Goal: Task Accomplishment & Management: Manage account settings

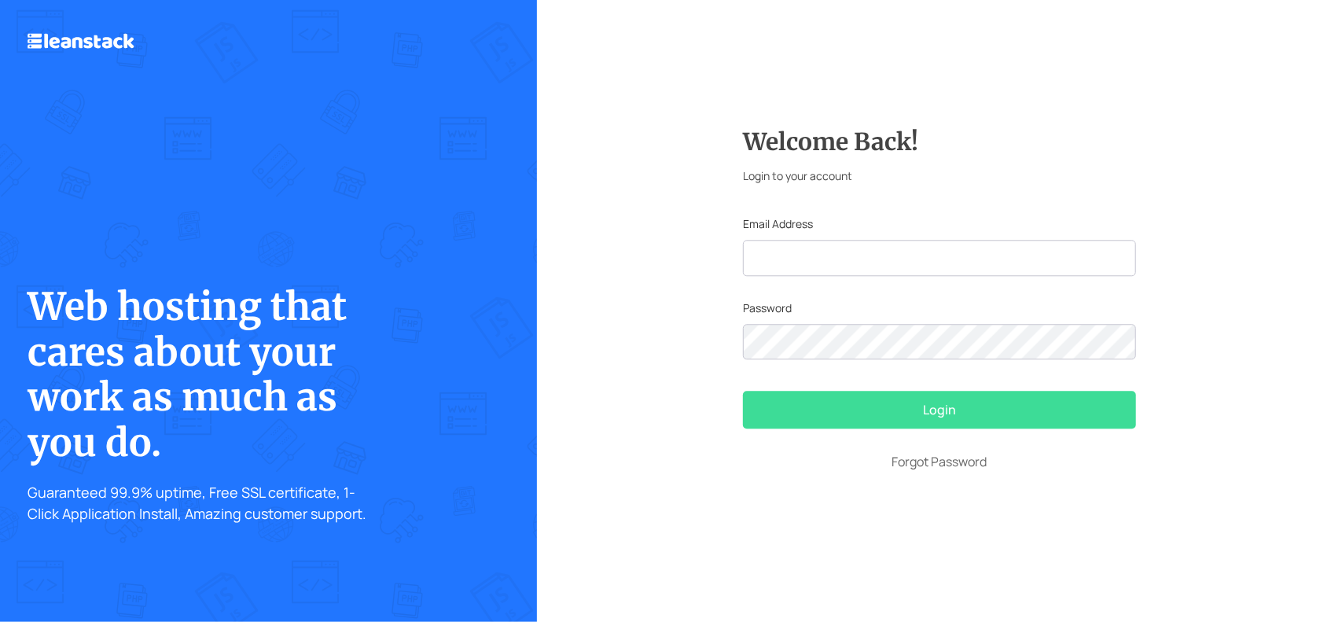
drag, startPoint x: 880, startPoint y: 282, endPoint x: 888, endPoint y: 266, distance: 17.6
click at [881, 282] on form "Welcome Back! Login to your account Email Address Password Login Forgot Passwor…" at bounding box center [939, 310] width 393 height 367
click at [888, 267] on input "text" at bounding box center [939, 258] width 393 height 36
click at [888, 266] on input "text" at bounding box center [939, 258] width 393 height 36
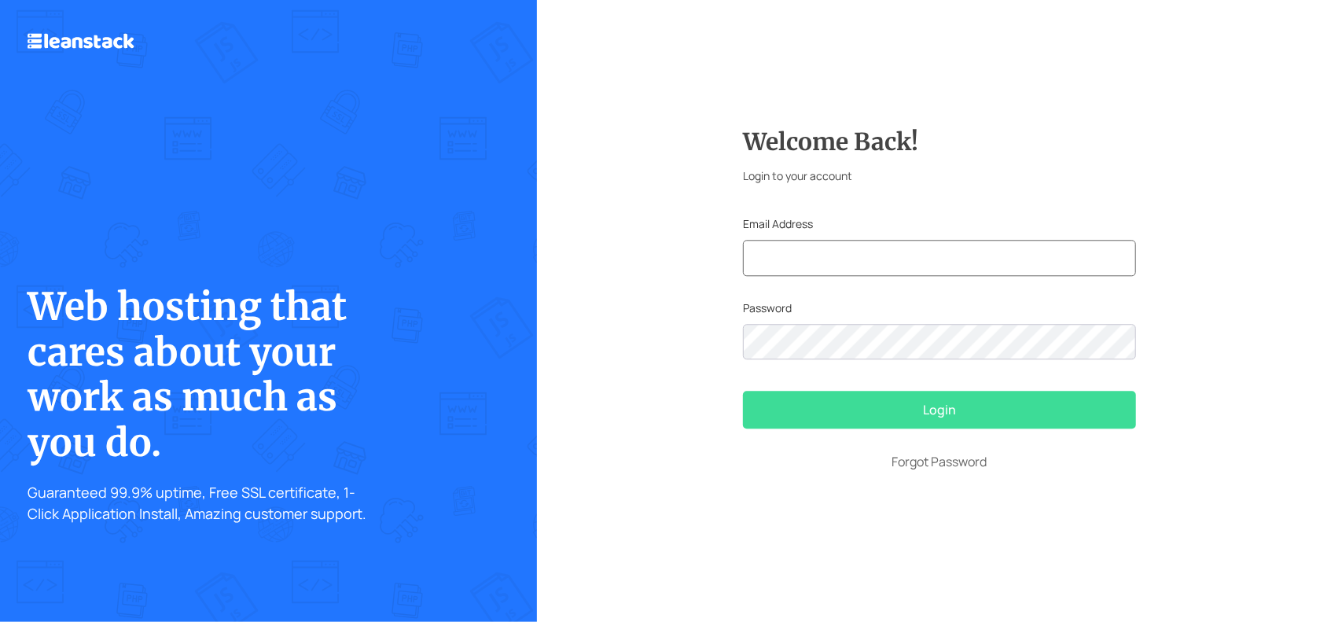
click at [888, 266] on input "text" at bounding box center [939, 258] width 393 height 36
click at [888, 265] on input "text" at bounding box center [939, 258] width 393 height 36
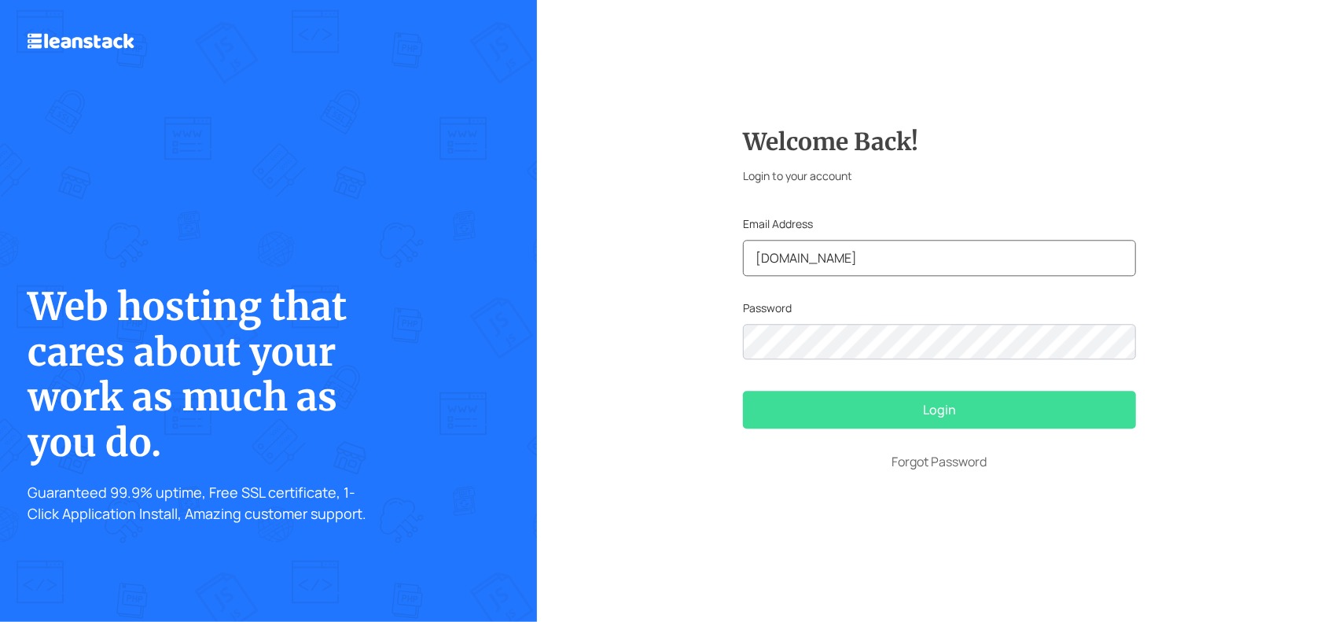
type input "[DOMAIN_NAME]"
click at [743, 391] on button "Login" at bounding box center [939, 410] width 393 height 38
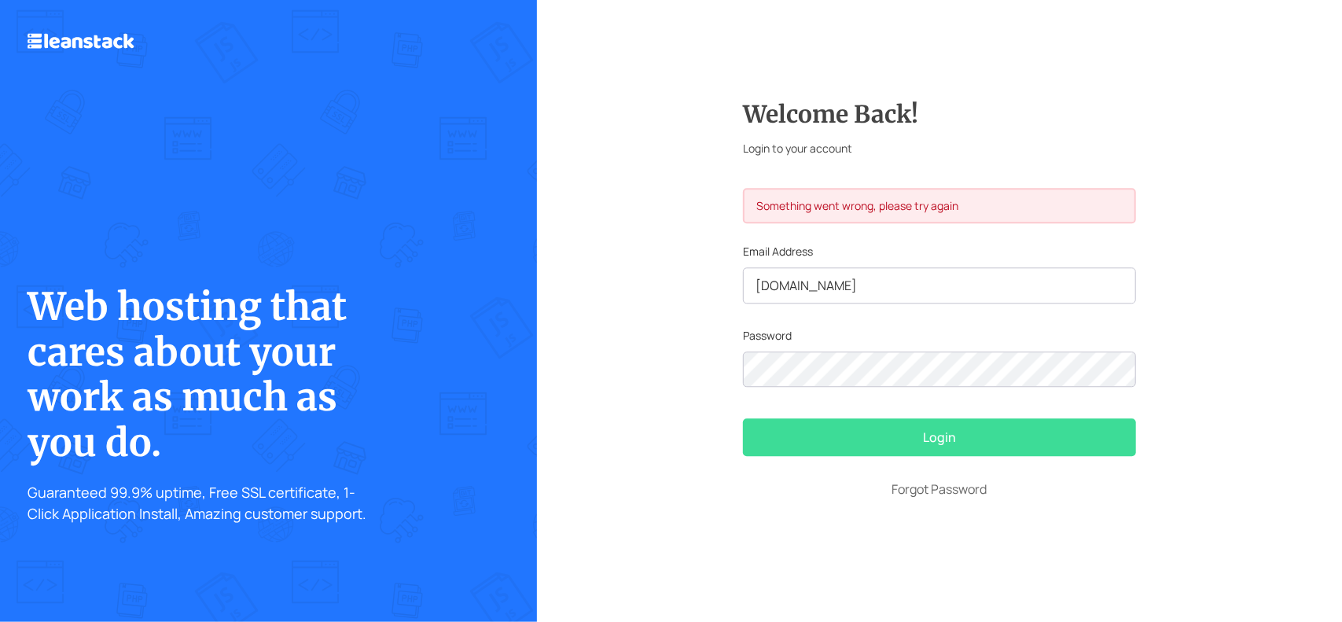
click at [843, 432] on form "Welcome Back! Login to your account Something went wrong, please try again Emai…" at bounding box center [939, 311] width 393 height 422
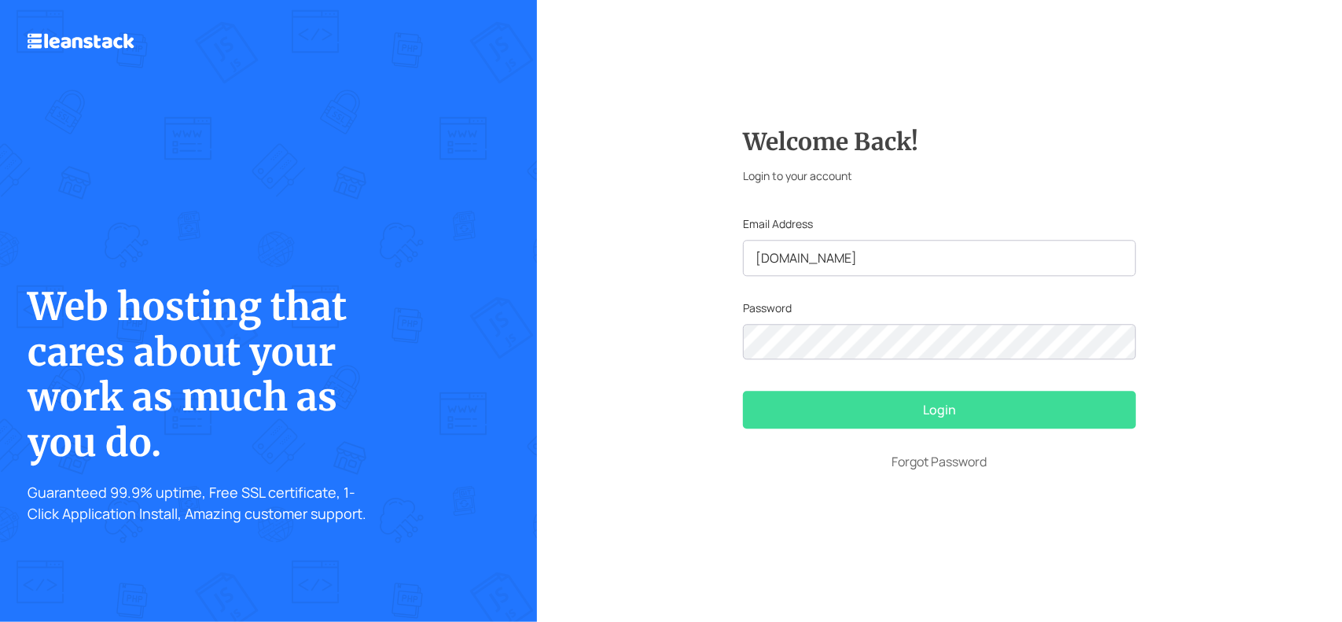
click at [880, 415] on button "Login" at bounding box center [939, 410] width 393 height 38
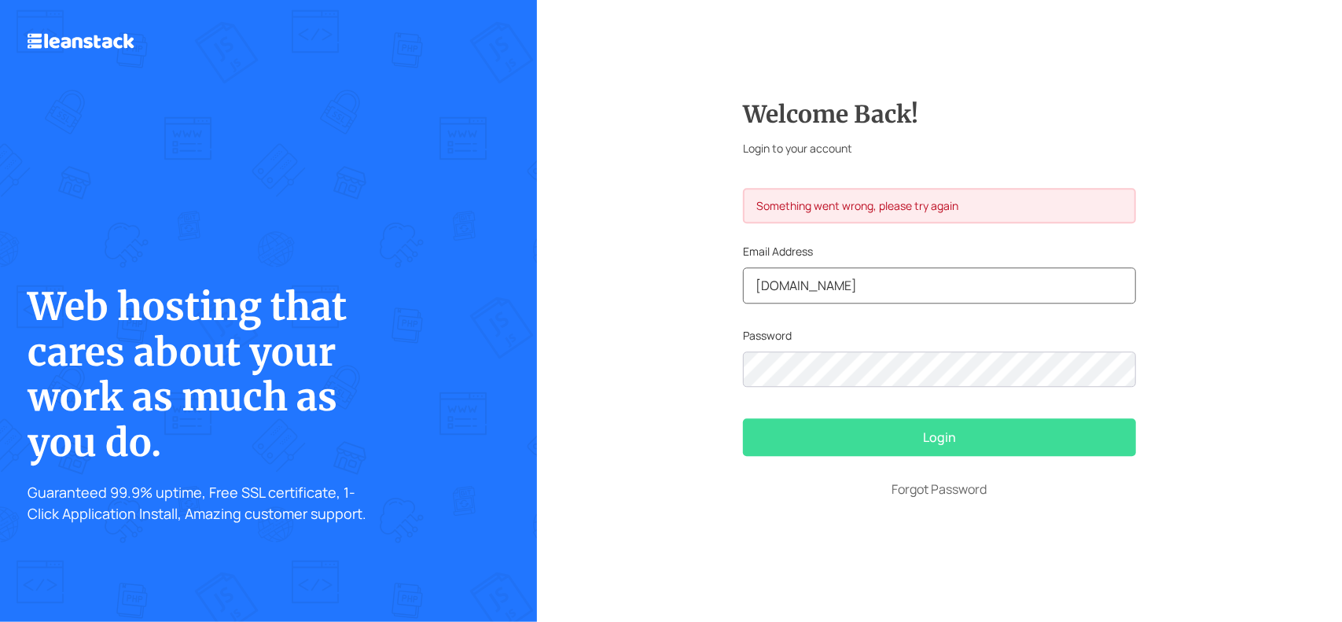
click at [794, 279] on input "[DOMAIN_NAME]" at bounding box center [939, 285] width 393 height 36
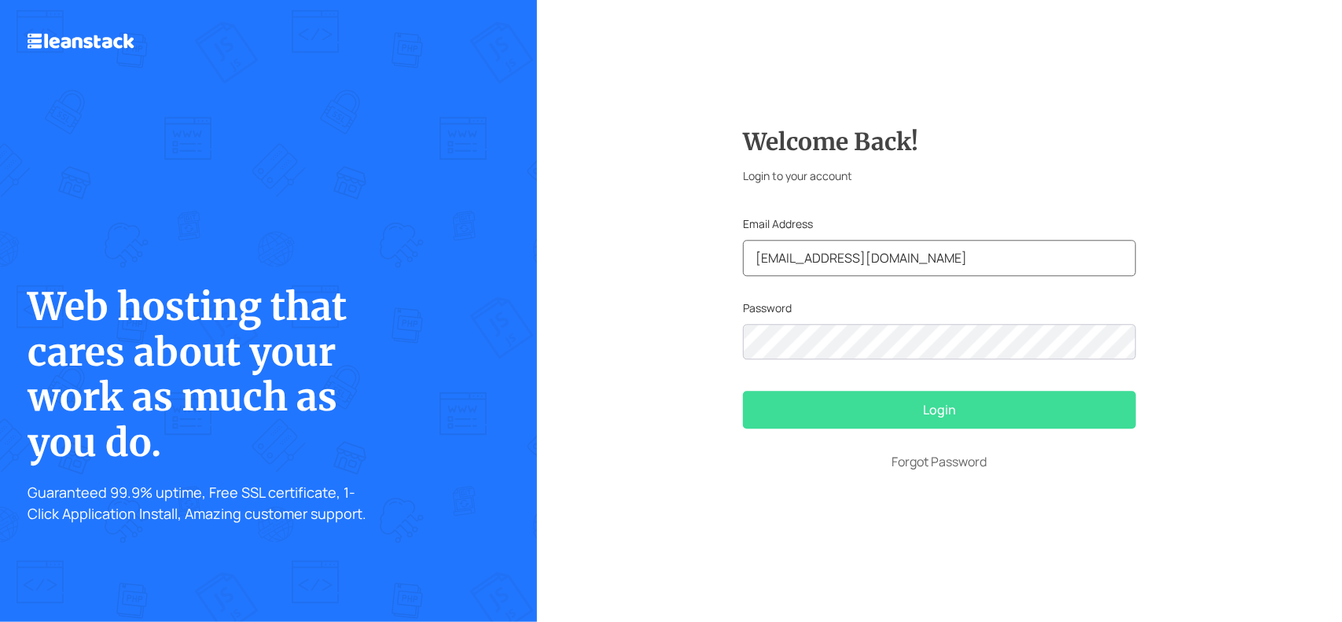
click at [910, 252] on input "[EMAIL_ADDRESS][DOMAIN_NAME]" at bounding box center [939, 258] width 393 height 36
paste input "Usecerva"
click at [743, 391] on button "Login" at bounding box center [939, 410] width 393 height 38
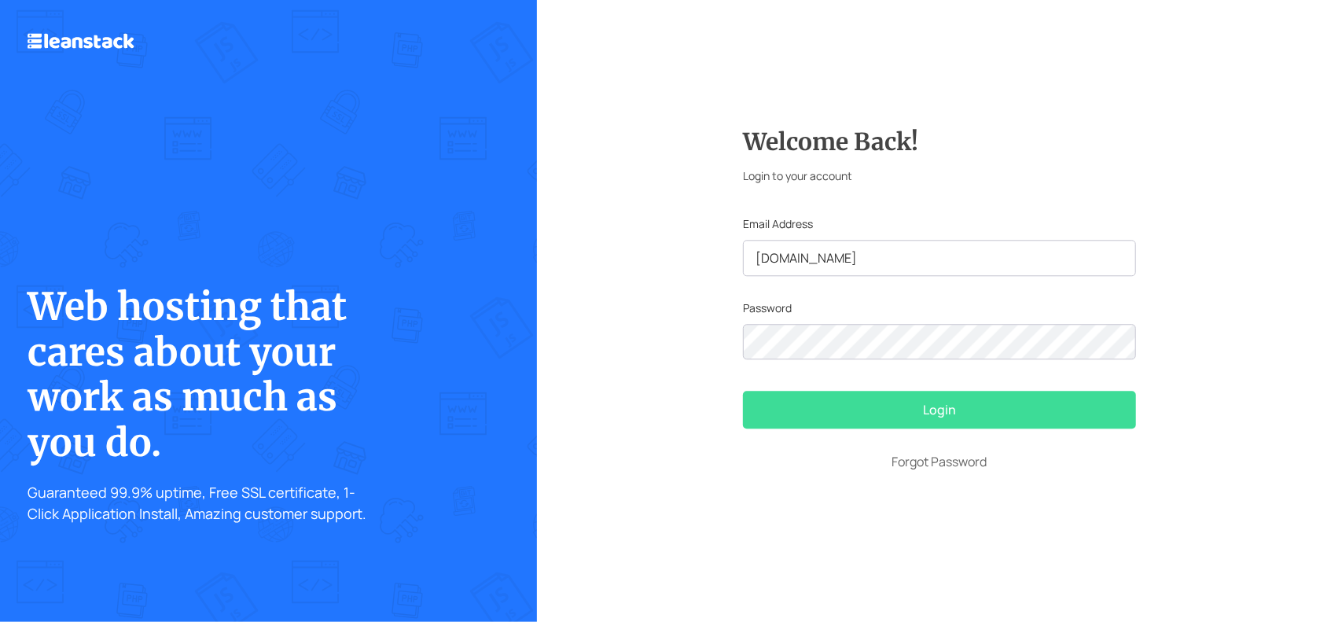
click at [1049, 399] on button "Login" at bounding box center [939, 410] width 393 height 38
click at [764, 251] on input "[DOMAIN_NAME]" at bounding box center [939, 258] width 393 height 36
type input "usecerva.com"
click at [774, 393] on button "Login" at bounding box center [939, 410] width 393 height 38
click at [788, 252] on input "usecerva.com" at bounding box center [939, 258] width 393 height 36
